Goal: Task Accomplishment & Management: Use online tool/utility

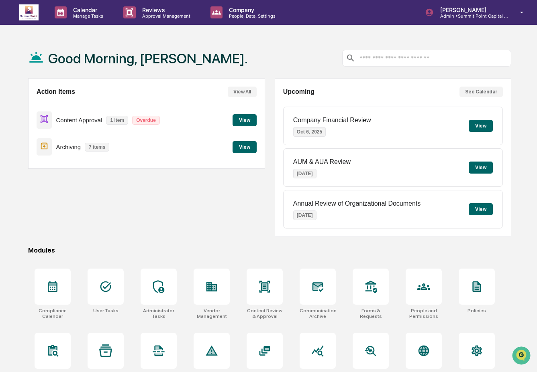
click at [235, 120] on button "View" at bounding box center [244, 120] width 24 height 12
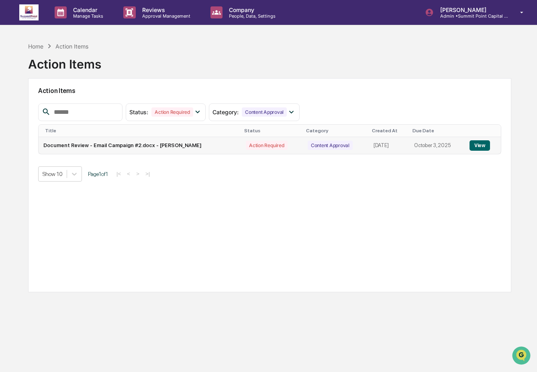
click at [472, 146] on button "View" at bounding box center [479, 145] width 20 height 10
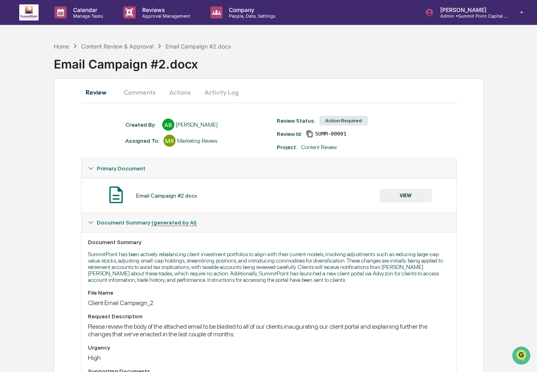
click at [185, 94] on button "Actions" at bounding box center [180, 92] width 36 height 19
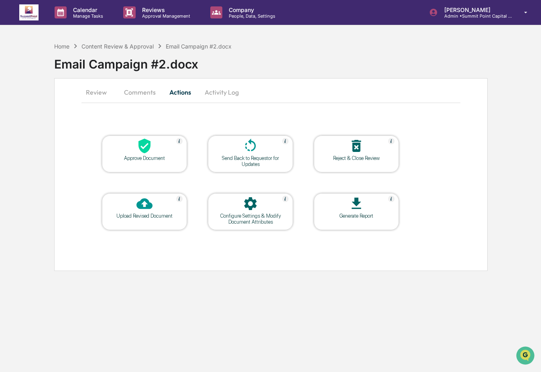
drag, startPoint x: 101, startPoint y: 93, endPoint x: 114, endPoint y: 93, distance: 12.4
click at [101, 93] on button "Review" at bounding box center [99, 92] width 36 height 19
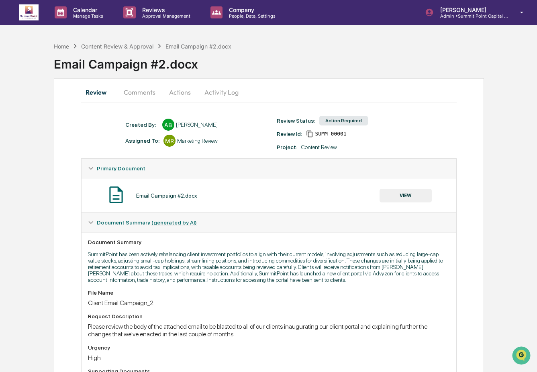
click at [394, 195] on button "VIEW" at bounding box center [405, 196] width 52 height 14
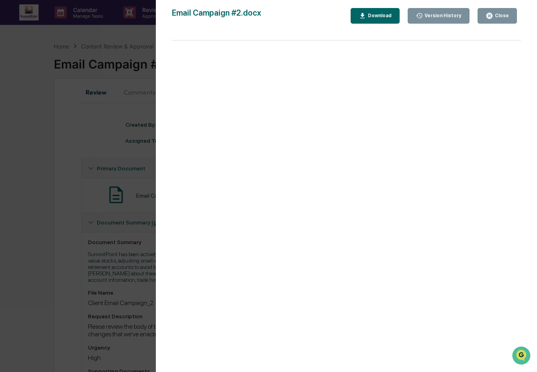
click at [368, 15] on div "Download" at bounding box center [378, 16] width 25 height 6
click at [506, 17] on div "Close" at bounding box center [501, 16] width 16 height 6
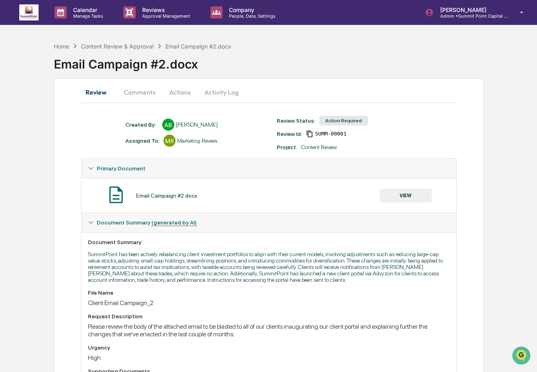
click at [180, 94] on button "Actions" at bounding box center [180, 92] width 36 height 19
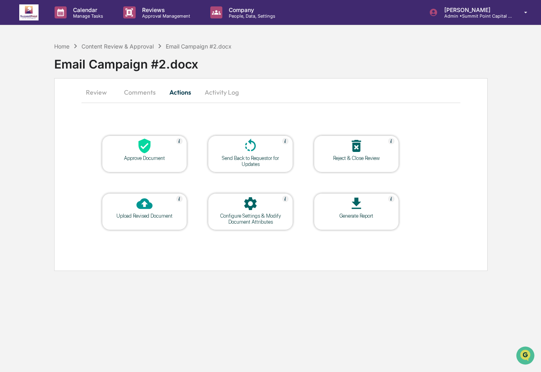
click at [146, 204] on icon at bounding box center [144, 204] width 16 height 16
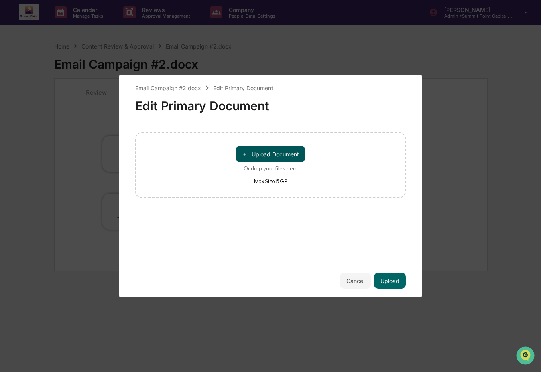
click at [272, 152] on button "＋ Upload Document" at bounding box center [271, 154] width 70 height 16
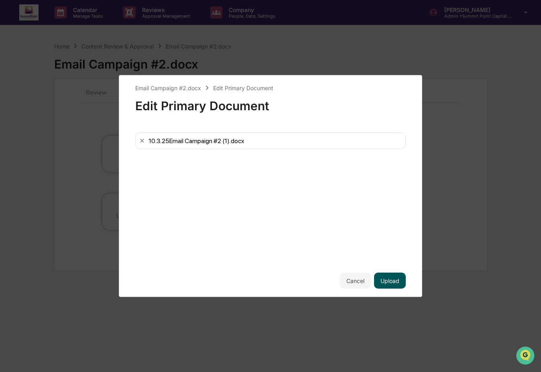
click at [394, 284] on button "Upload" at bounding box center [390, 281] width 32 height 16
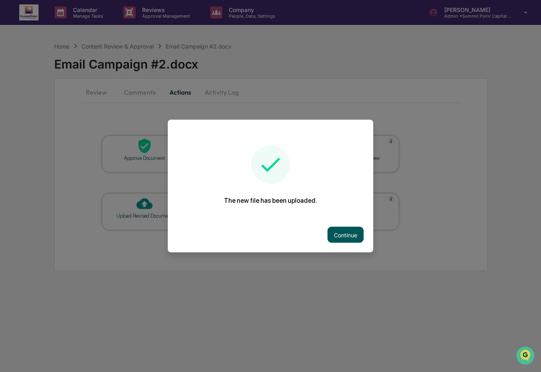
click at [331, 232] on button "Continue" at bounding box center [345, 235] width 36 height 16
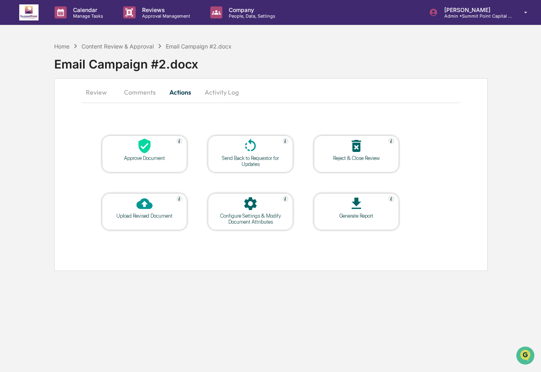
click at [223, 162] on div "Send Back to Requestor for Updates" at bounding box center [250, 161] width 72 height 12
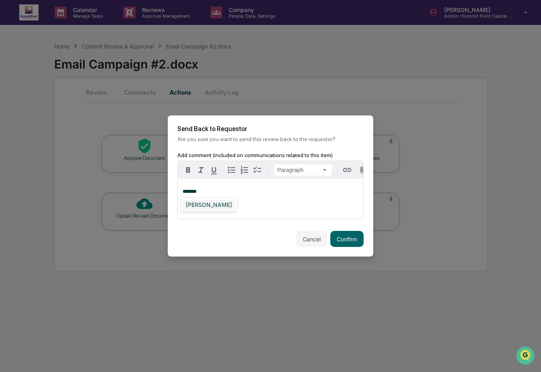
click at [218, 203] on div "[PERSON_NAME]" at bounding box center [209, 205] width 53 height 10
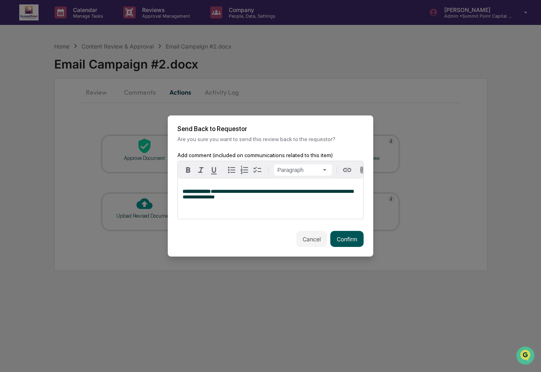
click at [341, 240] on button "Confirm" at bounding box center [346, 239] width 33 height 16
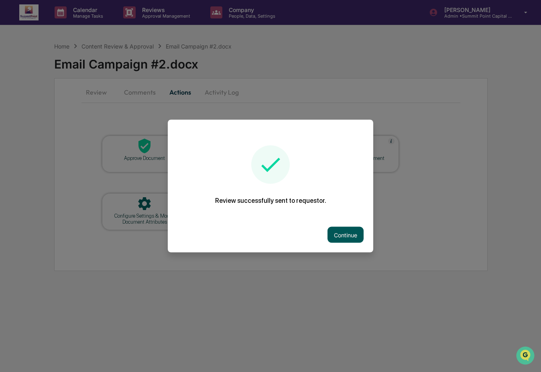
click at [329, 232] on button "Continue" at bounding box center [345, 235] width 36 height 16
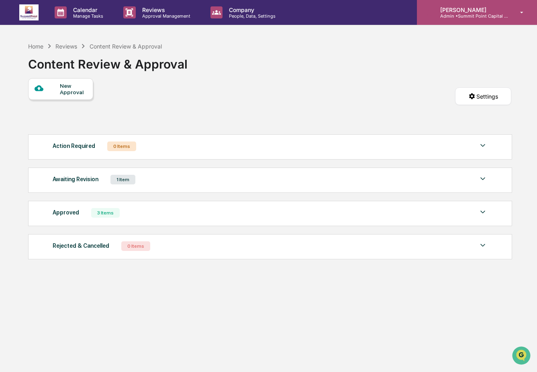
click at [506, 14] on p "Admin • [GEOGRAPHIC_DATA] Capital Management" at bounding box center [470, 16] width 75 height 6
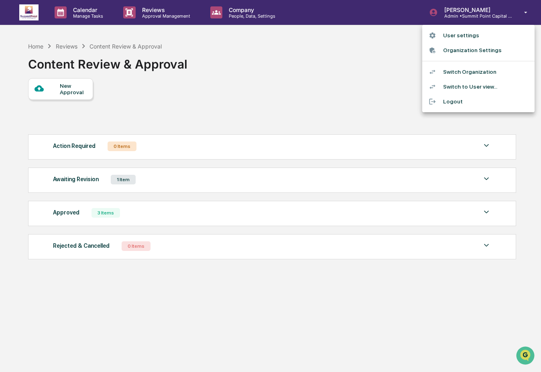
click at [489, 71] on li "Switch Organization" at bounding box center [478, 72] width 112 height 15
